Goal: Transaction & Acquisition: Purchase product/service

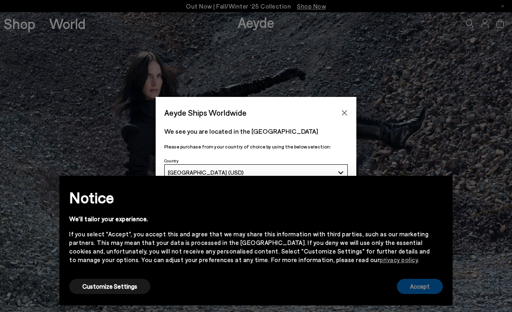
click at [418, 285] on button "Accept" at bounding box center [420, 286] width 46 height 15
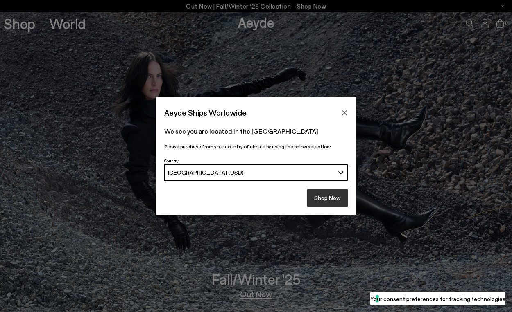
click at [329, 198] on button "Shop Now" at bounding box center [327, 198] width 41 height 17
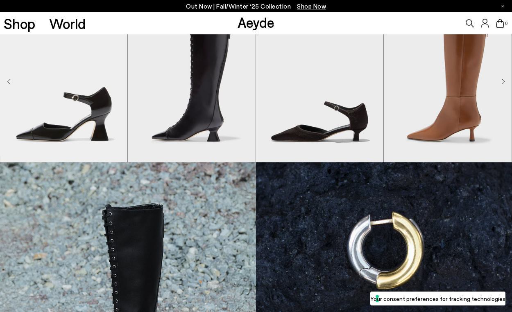
scroll to position [311, 0]
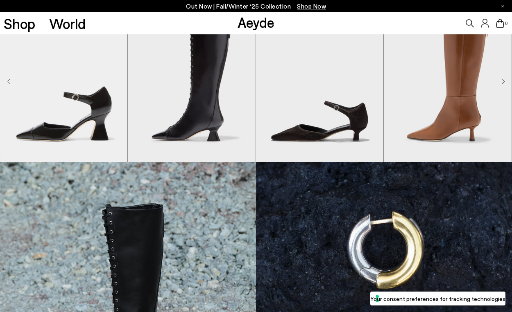
click at [466, 22] on icon at bounding box center [470, 23] width 8 height 8
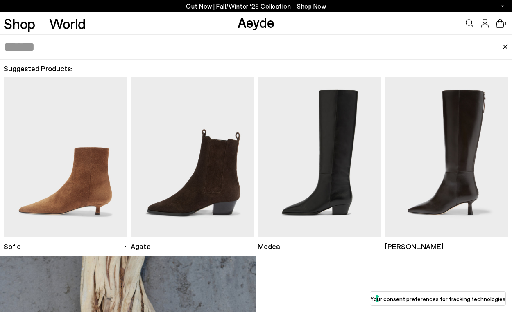
scroll to position [562, 0]
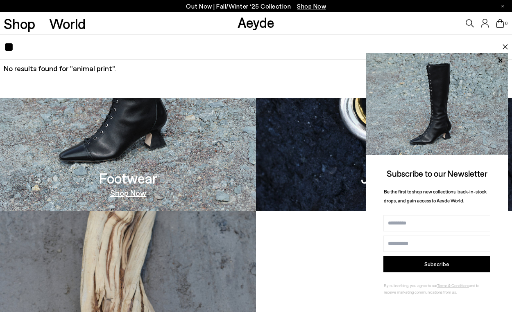
type input "*"
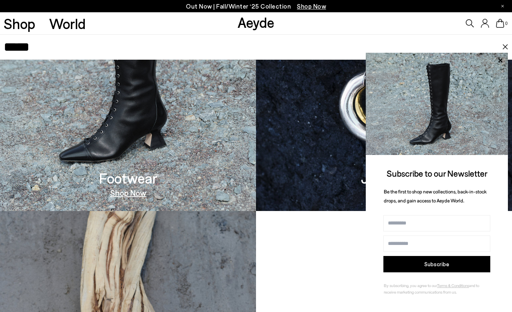
type input "*****"
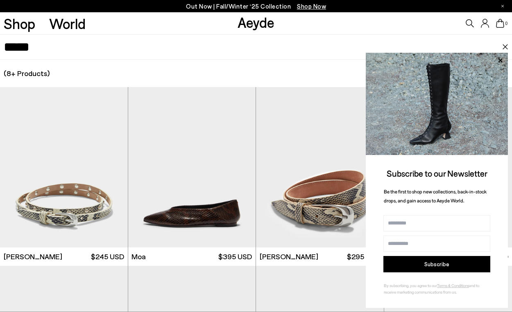
click at [502, 47] on img at bounding box center [505, 47] width 7 height 6
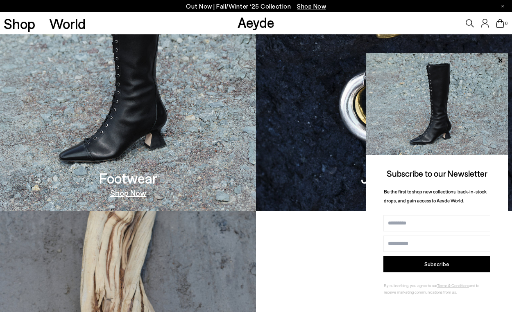
click at [133, 191] on link "Shop Now" at bounding box center [128, 193] width 36 height 8
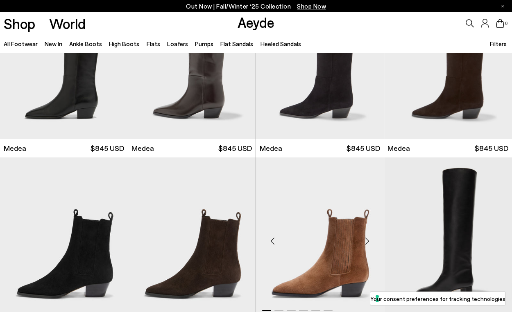
scroll to position [226, 0]
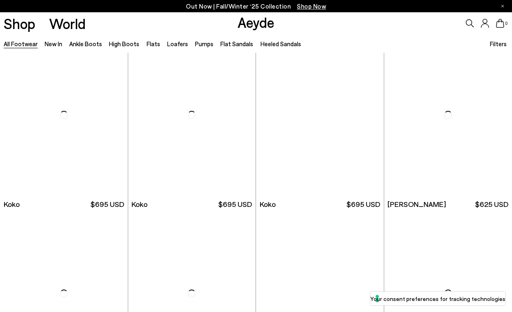
scroll to position [899, 0]
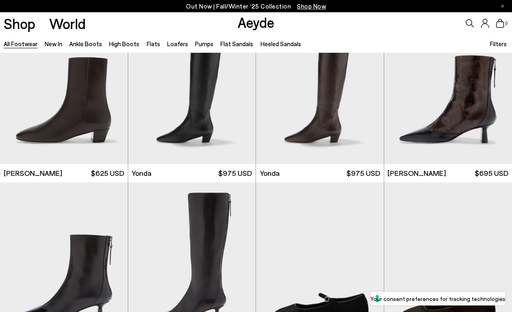
scroll to position [1648, 0]
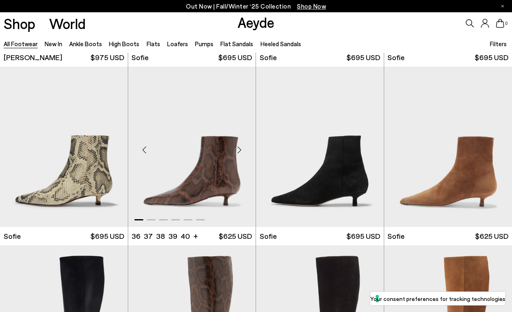
scroll to position [2312, 0]
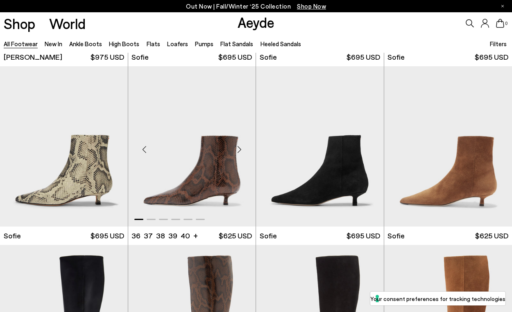
click at [204, 187] on img "1 / 6" at bounding box center [192, 146] width 128 height 161
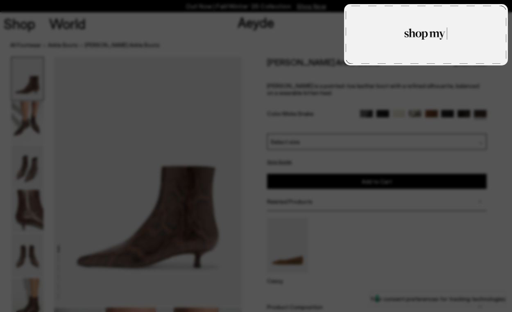
type textarea "**********"
